Goal: Information Seeking & Learning: Learn about a topic

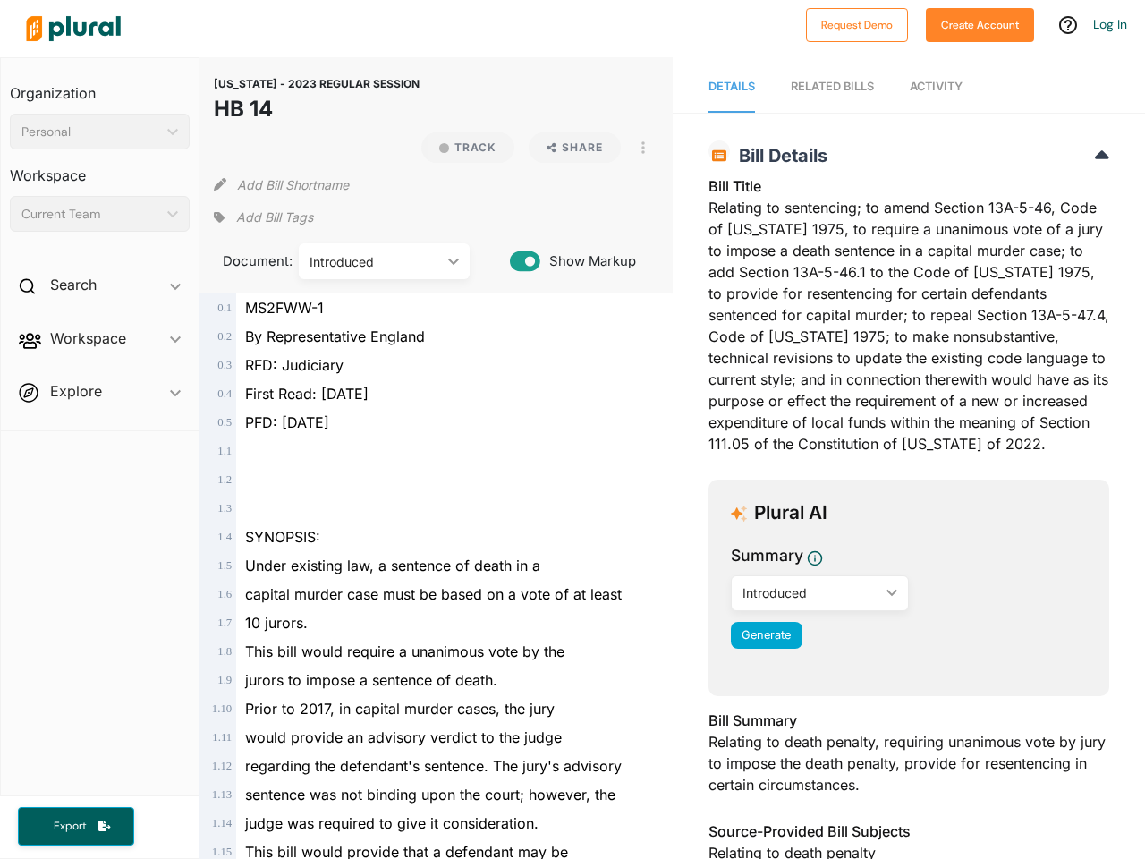
click at [99, 132] on div "Personal" at bounding box center [90, 132] width 139 height 19
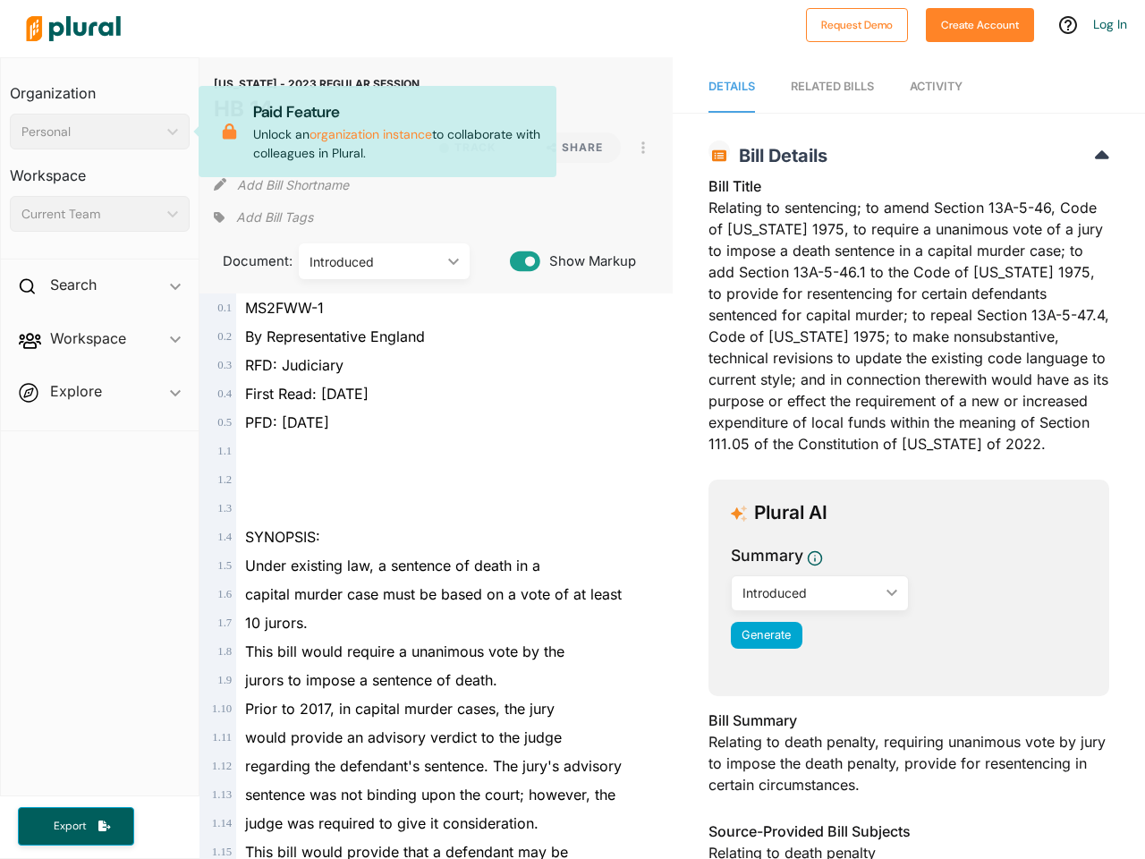
click at [99, 214] on div "Current Team" at bounding box center [90, 214] width 139 height 19
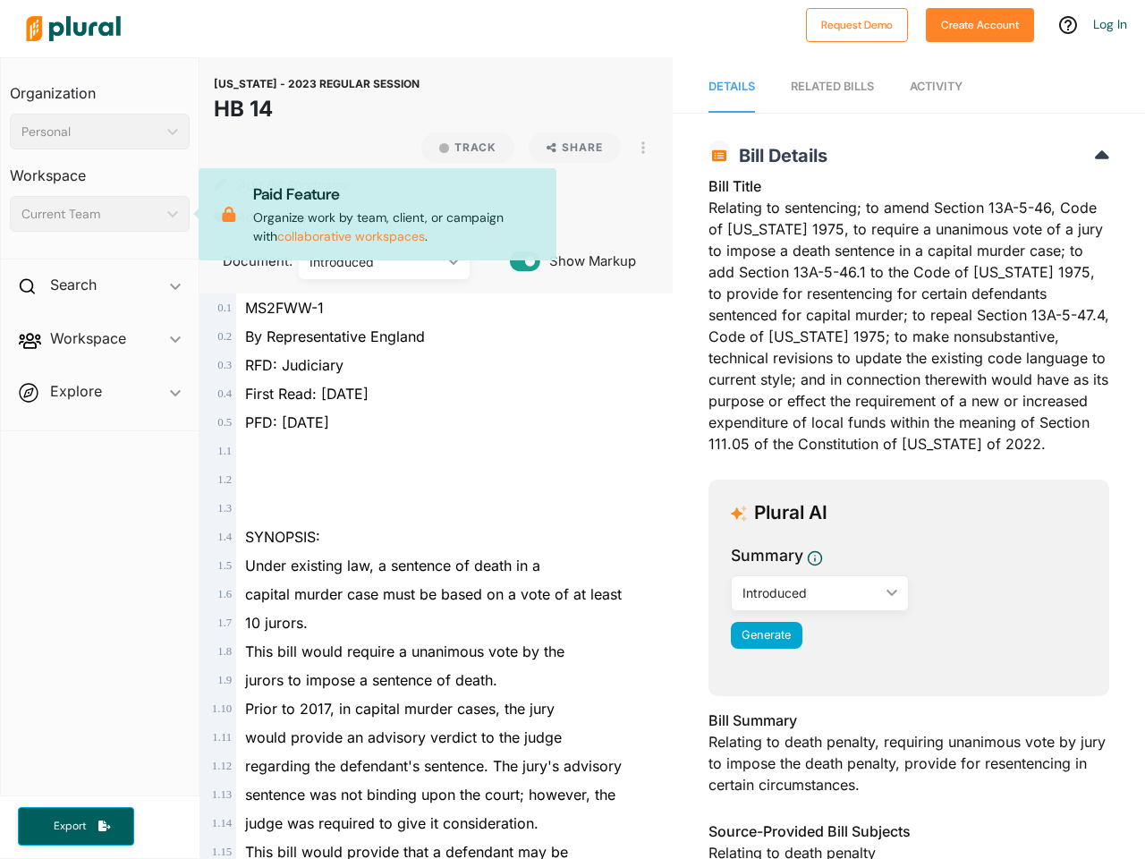
click at [99, 288] on div "Search ic_keyboard_arrow_down" at bounding box center [100, 288] width 198 height 48
click at [99, 342] on span "Workspace ic_keyboard_arrow_down Members Bills Tags Saved Searches Activity" at bounding box center [100, 342] width 198 height 48
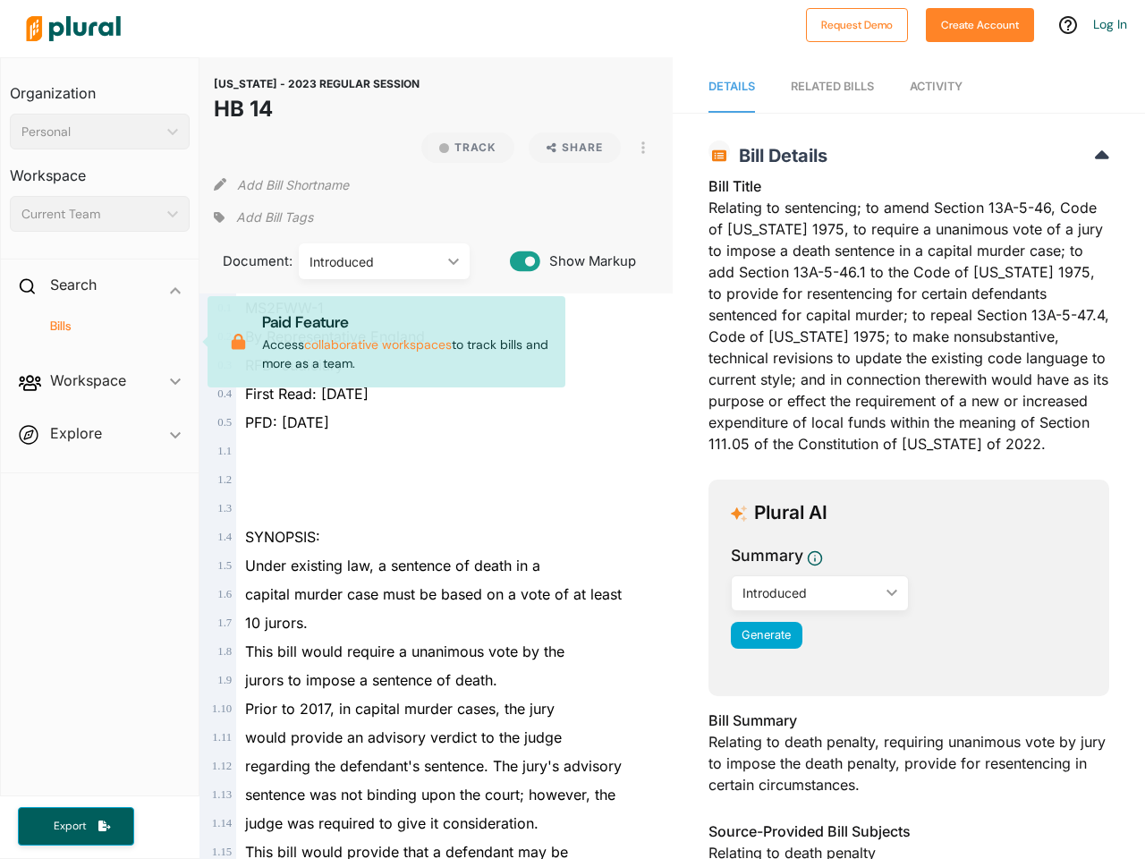
click at [99, 360] on span "Workspace ic_keyboard_arrow_down Members Bills Tags Saved Searches Activity Pai…" at bounding box center [100, 384] width 198 height 48
click at [99, 395] on span "Workspace ic_keyboard_arrow_down Members Bills Tags Saved Searches Activity Pai…" at bounding box center [100, 384] width 198 height 48
click at [76, 826] on span "Export" at bounding box center [69, 826] width 57 height 15
click at [460, 148] on button "Track" at bounding box center [467, 147] width 93 height 30
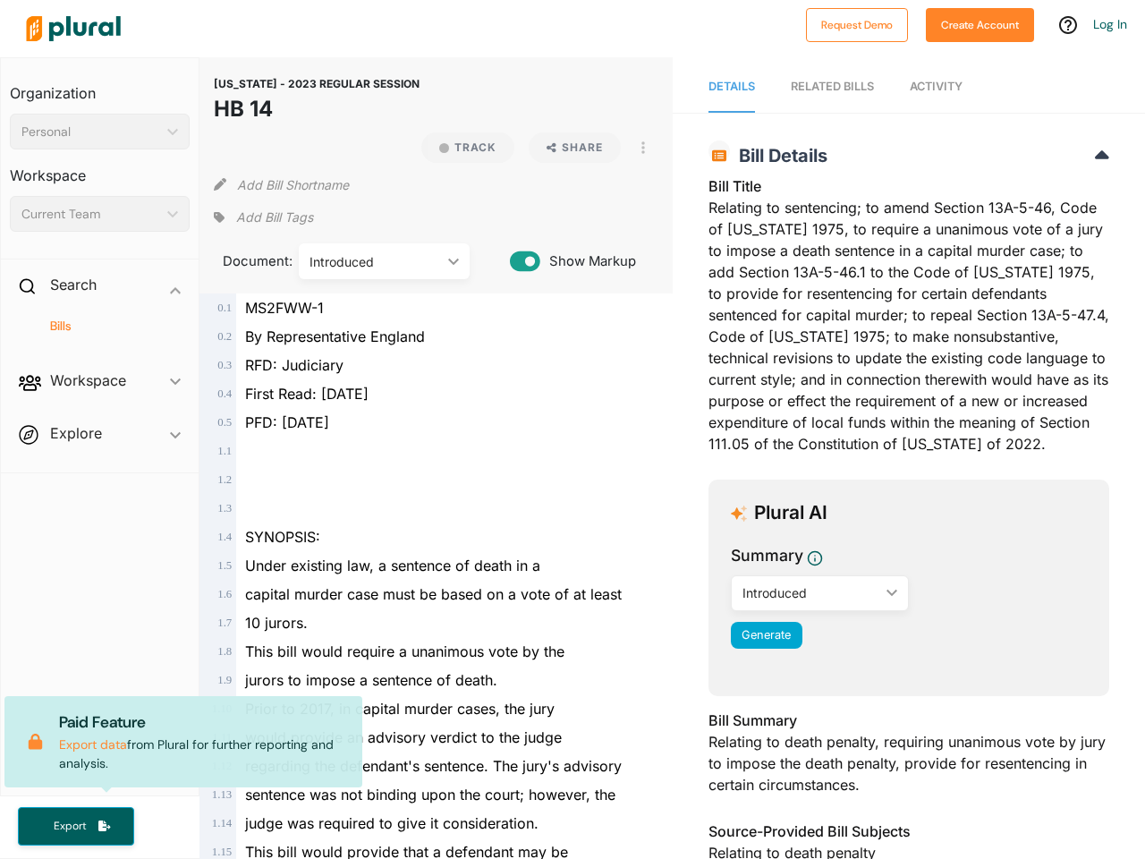
click at [247, 98] on icon at bounding box center [230, 90] width 33 height 16
